Goal: Transaction & Acquisition: Purchase product/service

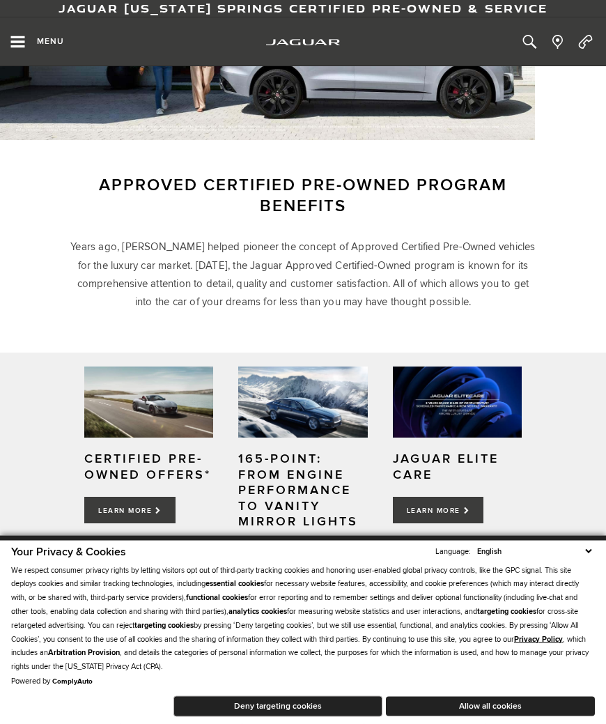
scroll to position [201, 0]
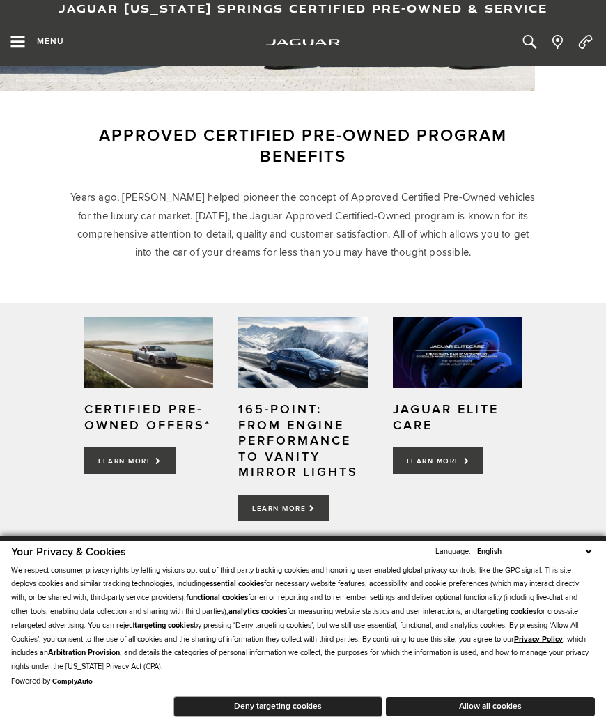
click at [313, 639] on button "Deny targeting cookies" at bounding box center [277, 706] width 209 height 21
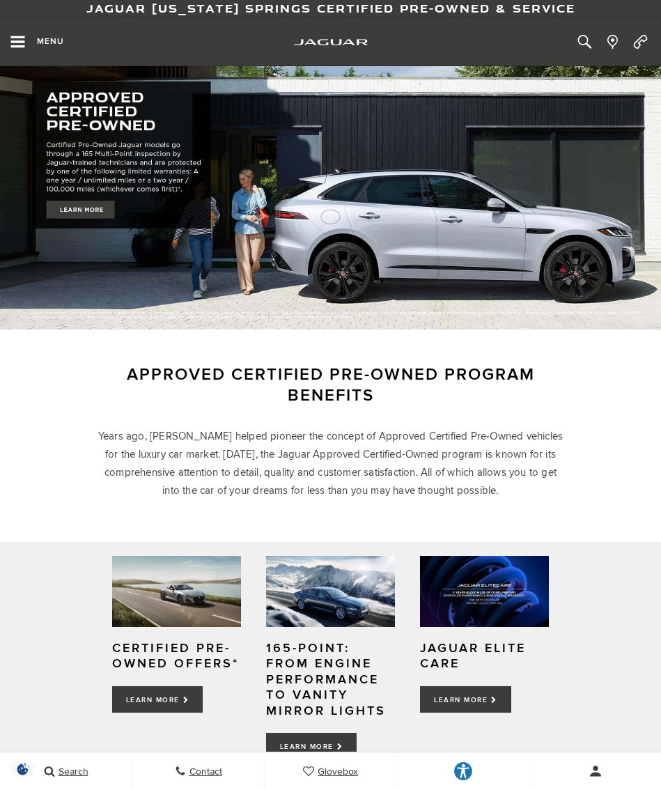
scroll to position [0, 0]
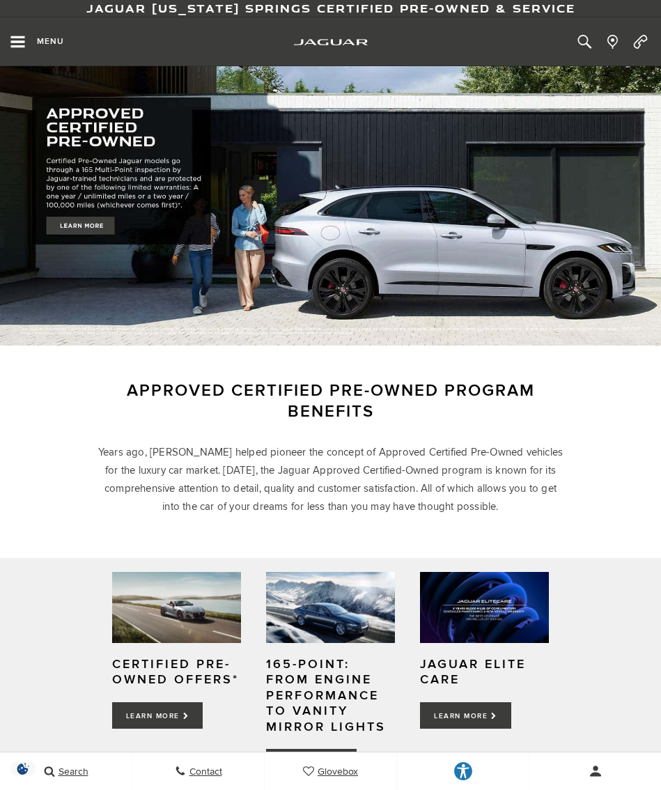
click at [16, 41] on icon "Open the main navigation menu" at bounding box center [18, 42] width 14 height 12
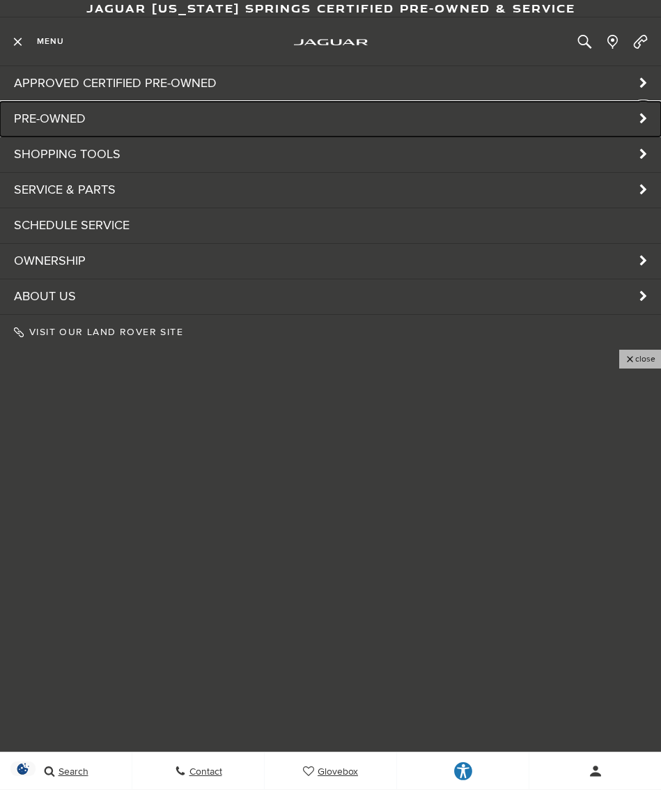
click at [534, 109] on link "Pre-Owned" at bounding box center [330, 119] width 661 height 35
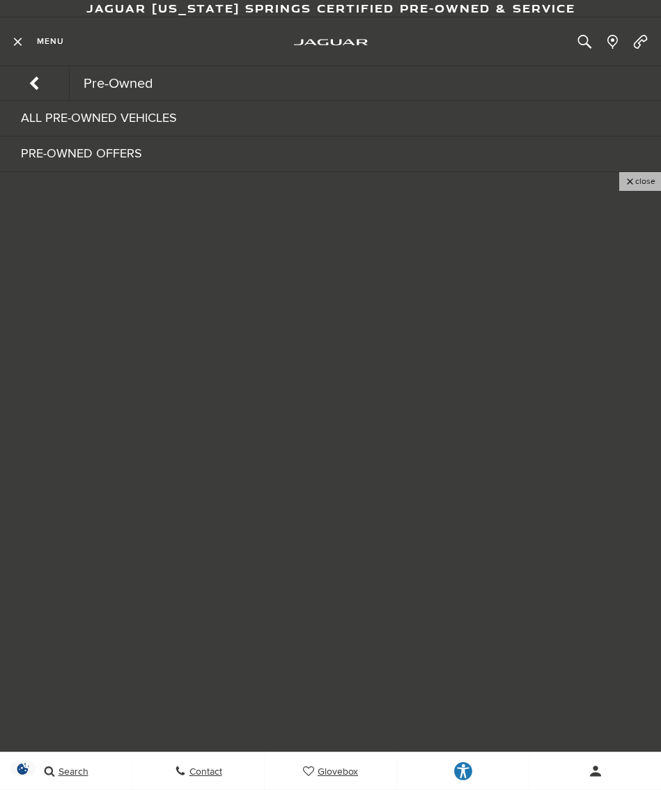
click at [127, 118] on link "All Pre-Owned Vehicles" at bounding box center [330, 118] width 661 height 35
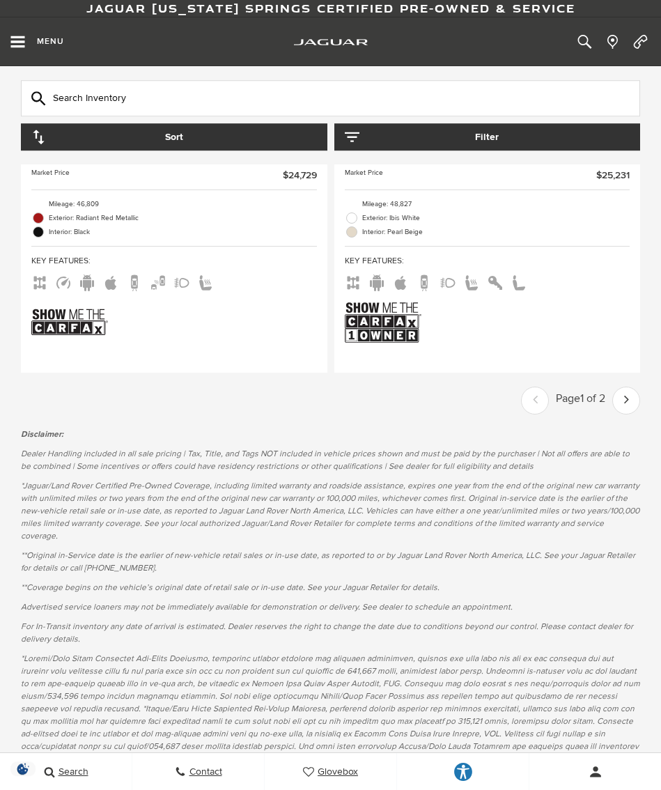
scroll to position [5664, 0]
click at [534, 412] on link "Next - Page" at bounding box center [627, 400] width 26 height 24
